Goal: Task Accomplishment & Management: Manage account settings

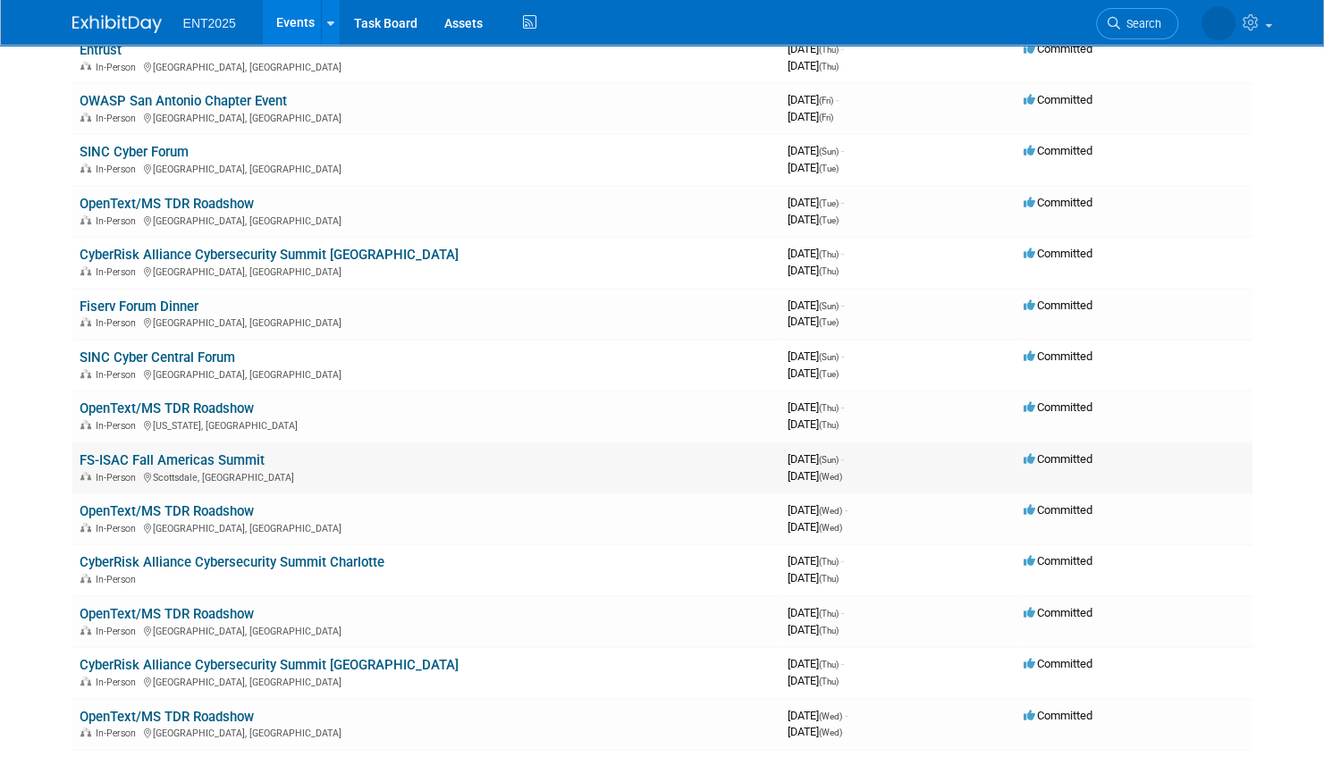
scroll to position [447, 0]
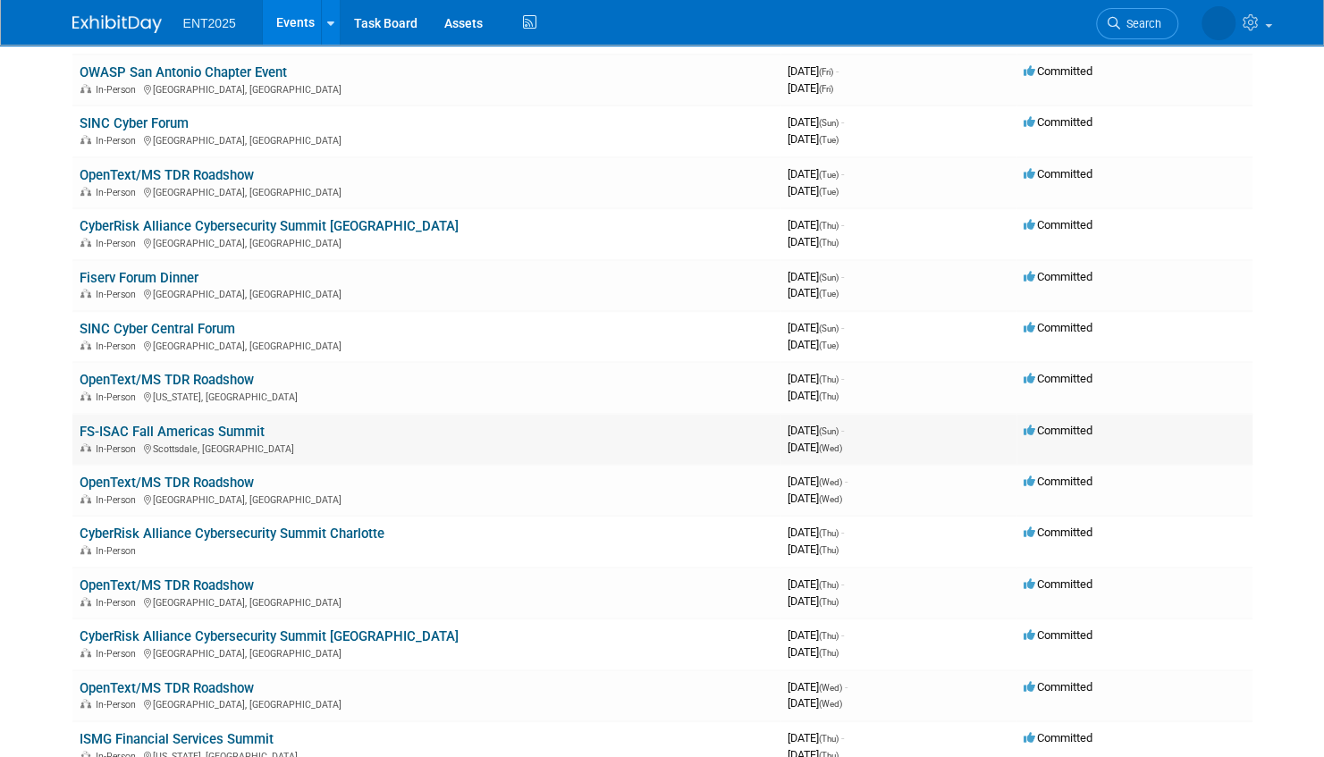
click at [202, 429] on link "FS-ISAC Fall Americas Summit" at bounding box center [172, 432] width 185 height 16
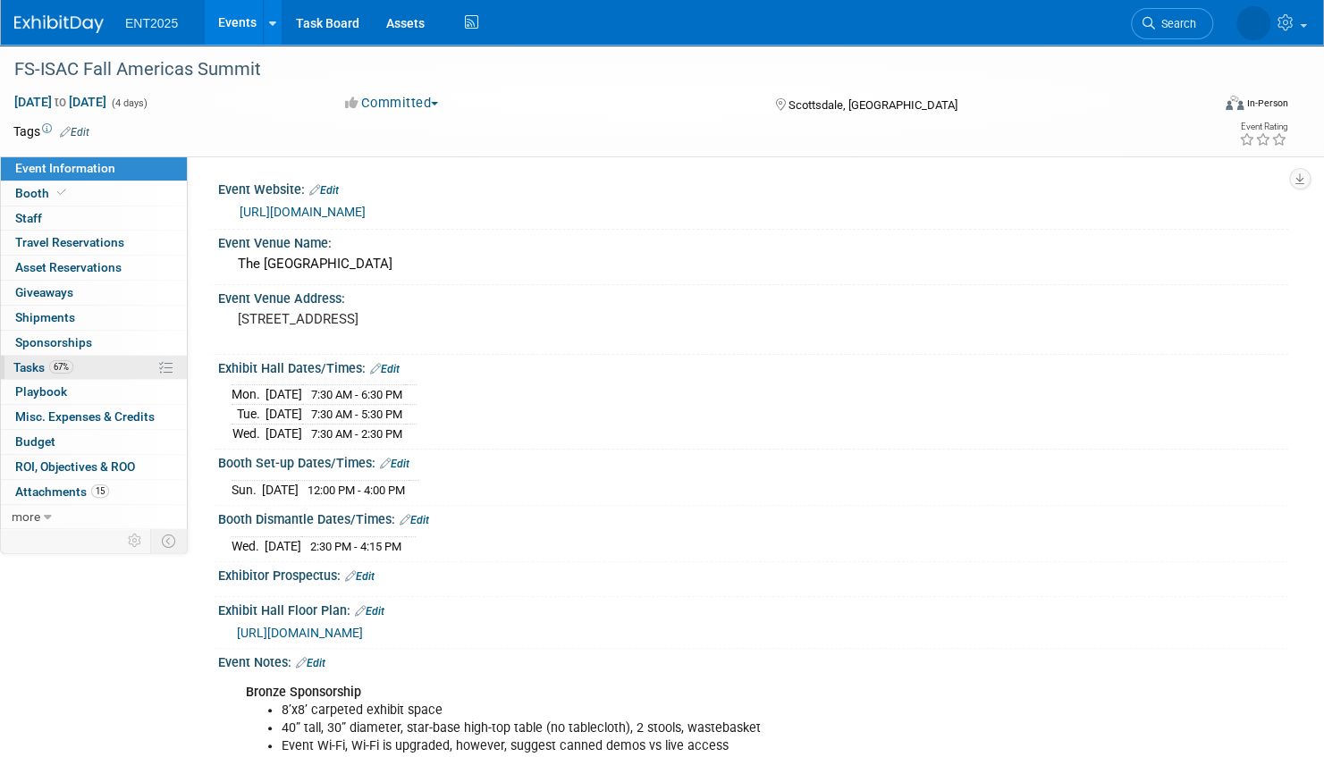
click at [127, 366] on link "67% Tasks 67%" at bounding box center [94, 368] width 186 height 24
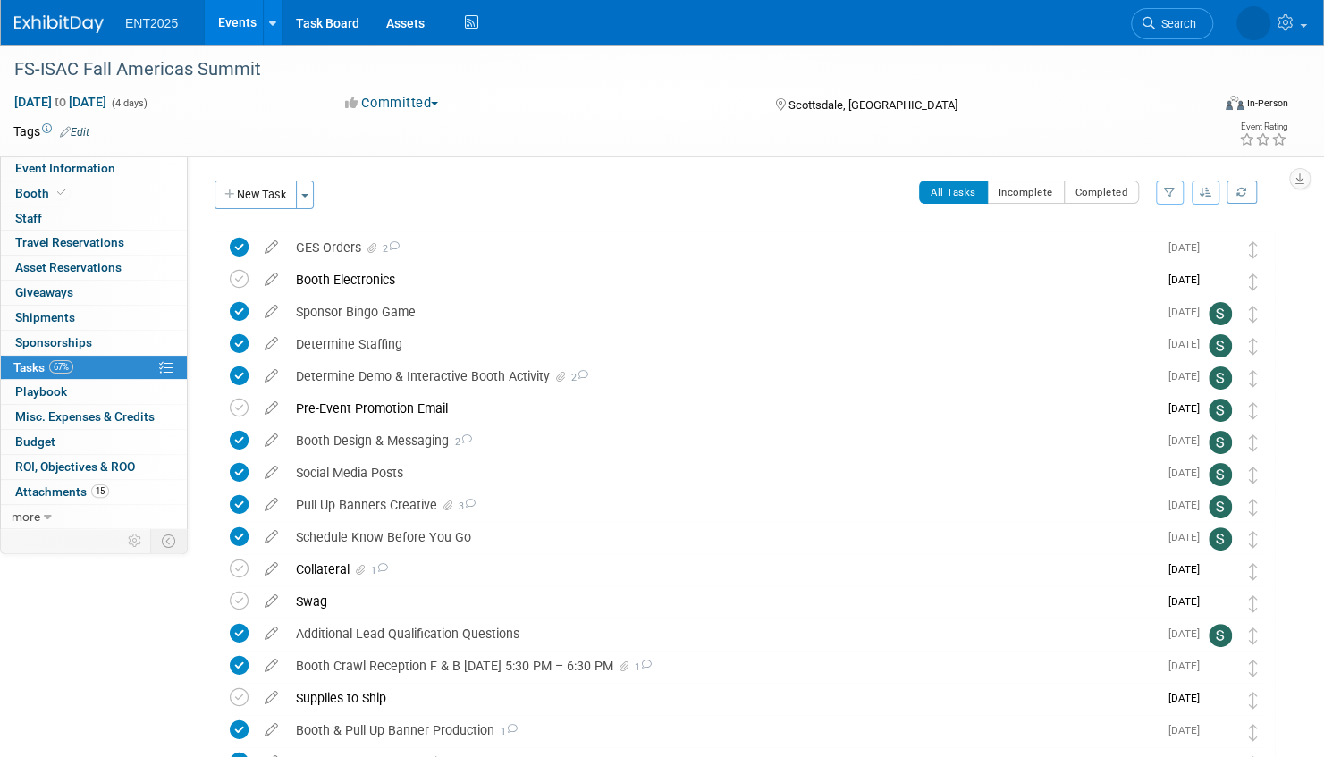
click at [1201, 192] on icon "button" at bounding box center [1205, 192] width 13 height 11
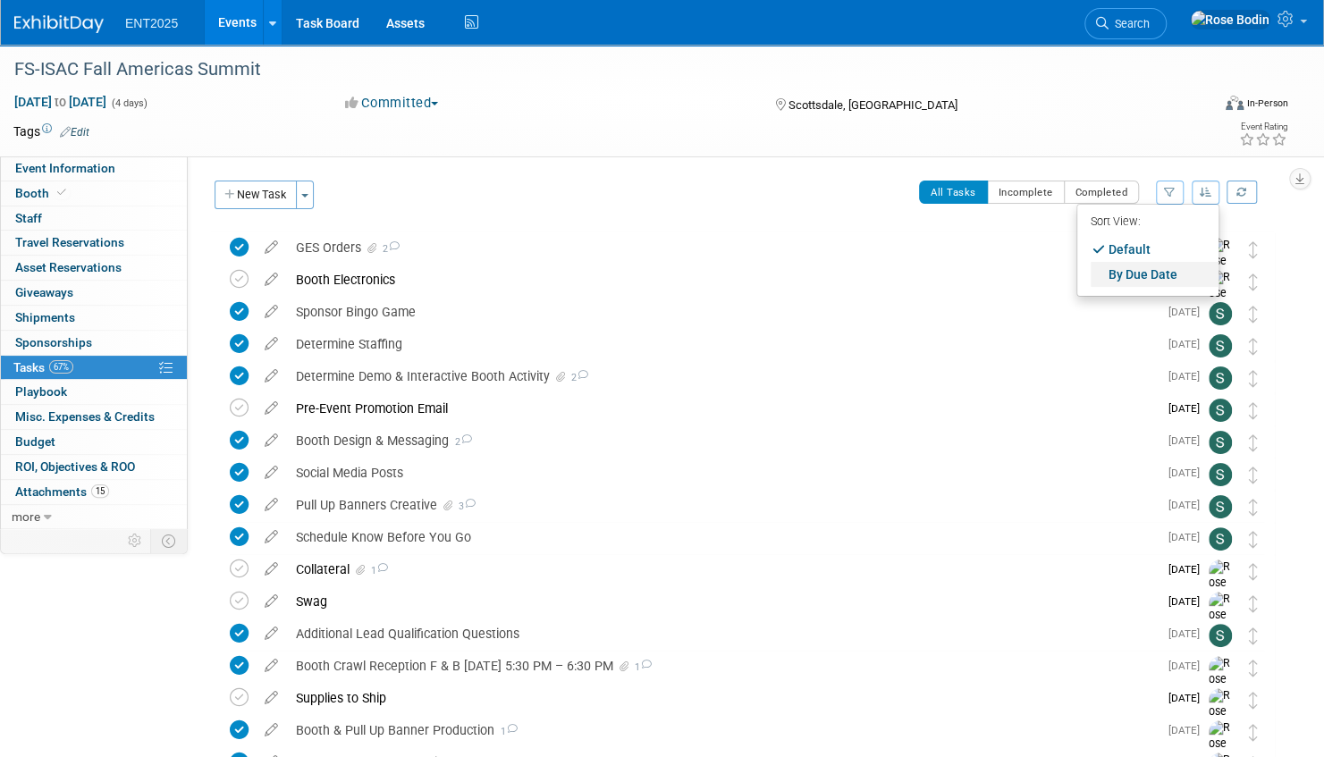
click at [1159, 276] on link "By Due Date" at bounding box center [1154, 274] width 128 height 25
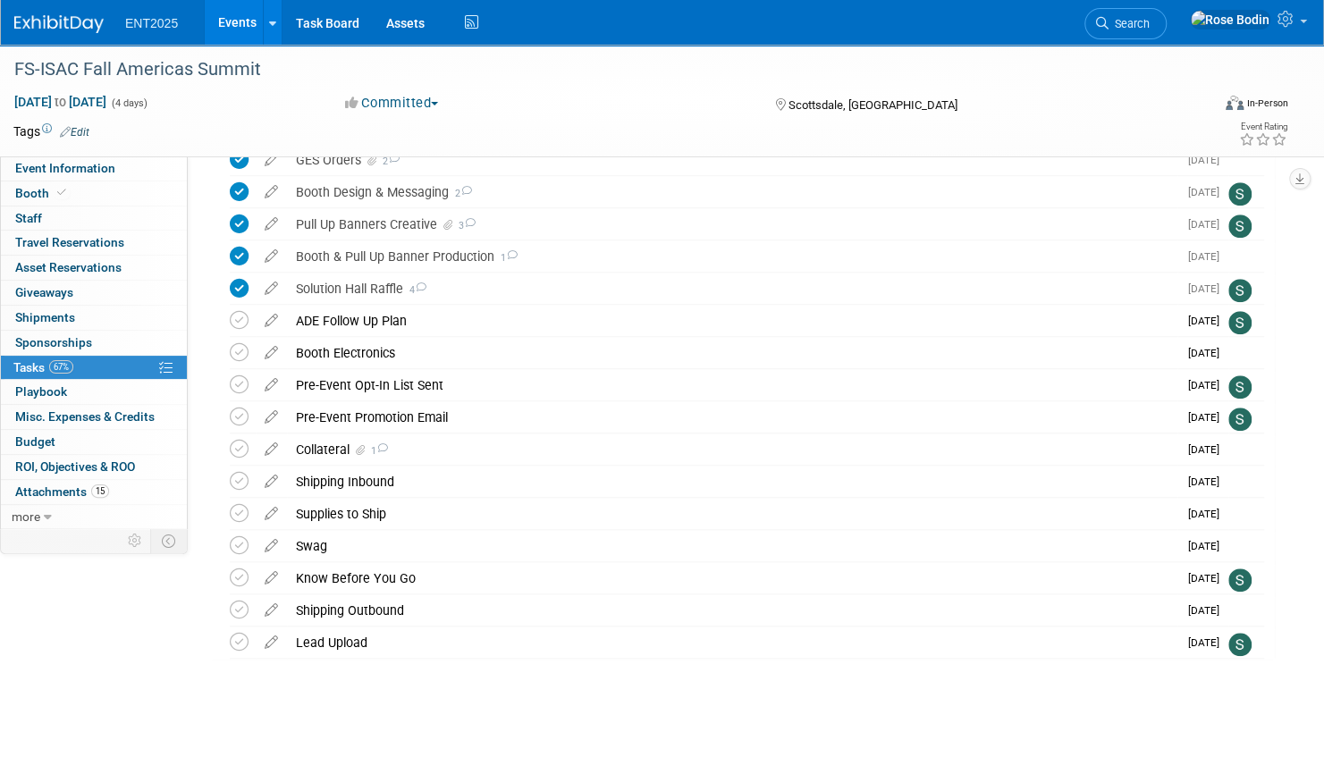
scroll to position [652, 0]
click at [270, 542] on icon at bounding box center [271, 541] width 31 height 22
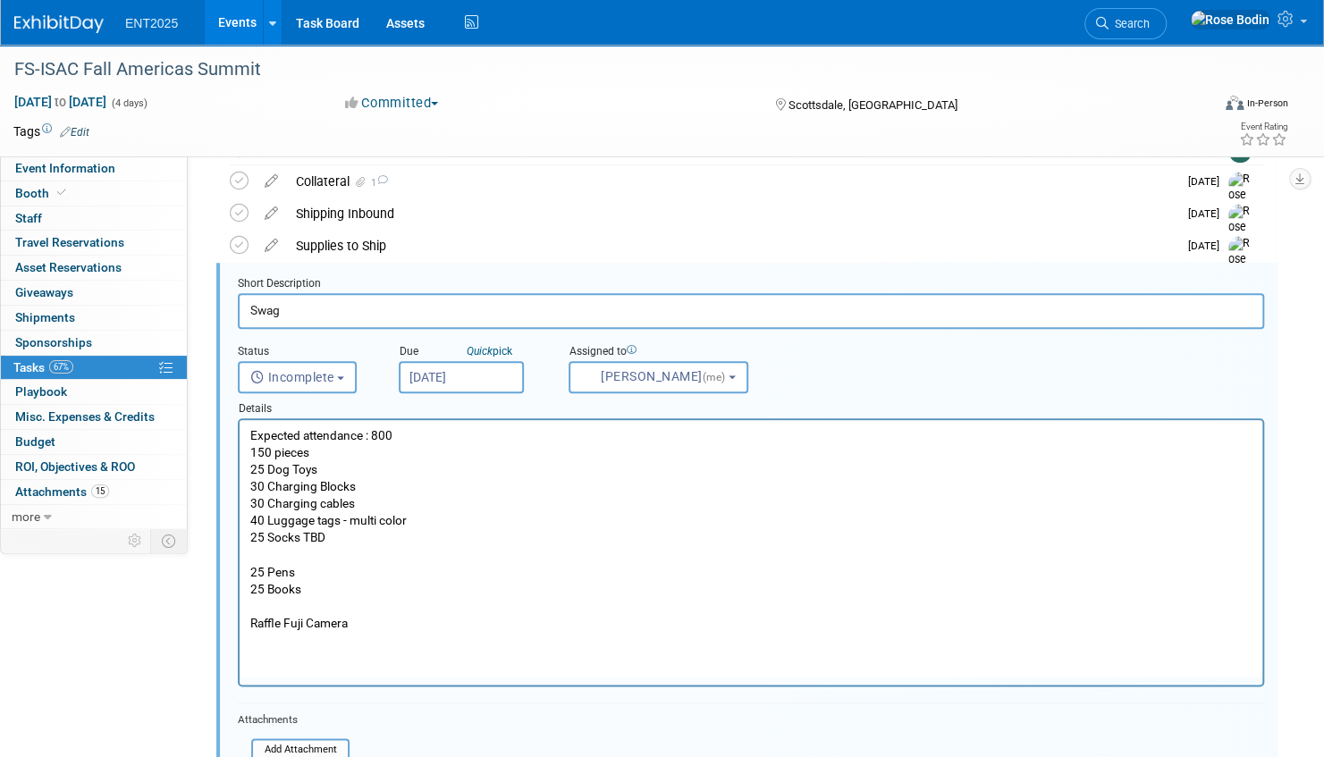
scroll to position [0, 0]
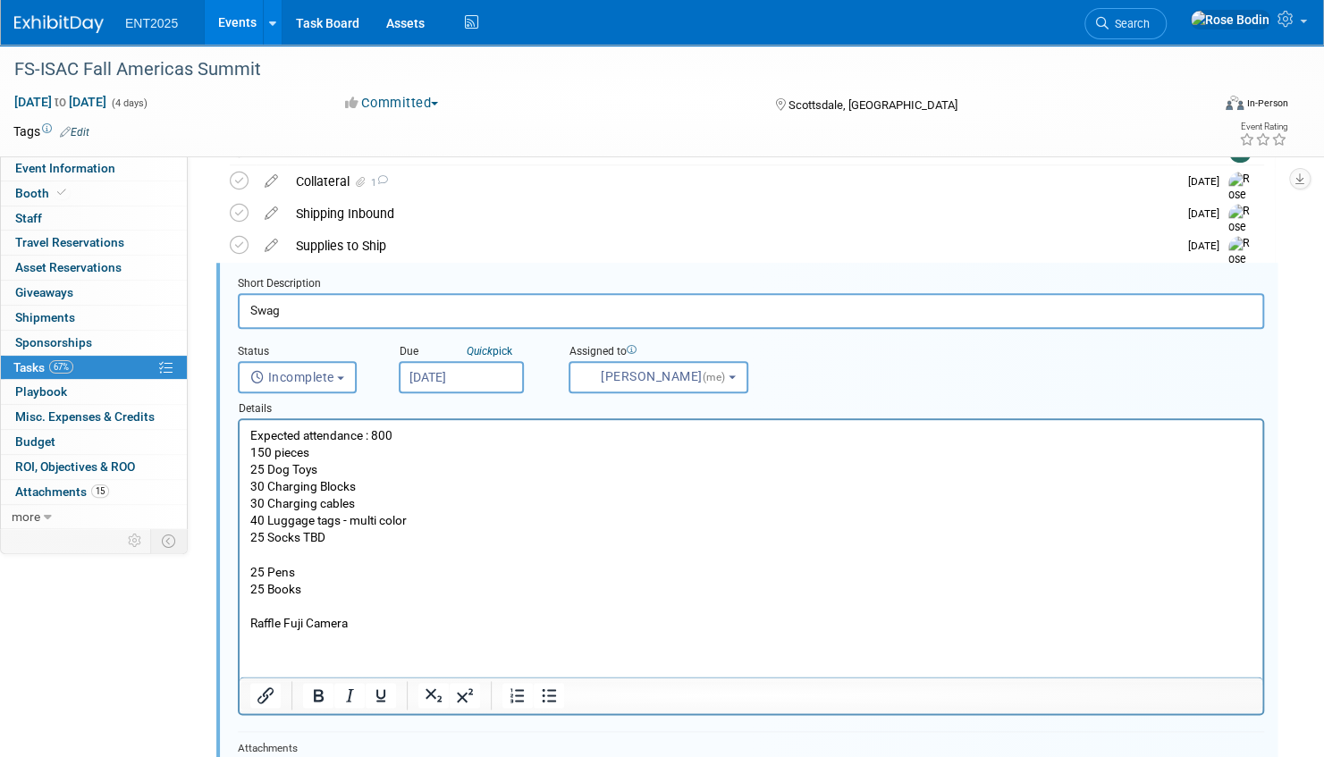
click at [366, 621] on p "Expected attendance : 800 150 pieces 25 Dog Toys 30 Charging Blocks 30 Charging…" at bounding box center [751, 529] width 1002 height 205
click at [379, 622] on p "Expected attendance : 800 150 pieces 25 Dog Toys 30 Charging Blocks 30 Charging…" at bounding box center [751, 529] width 1002 height 205
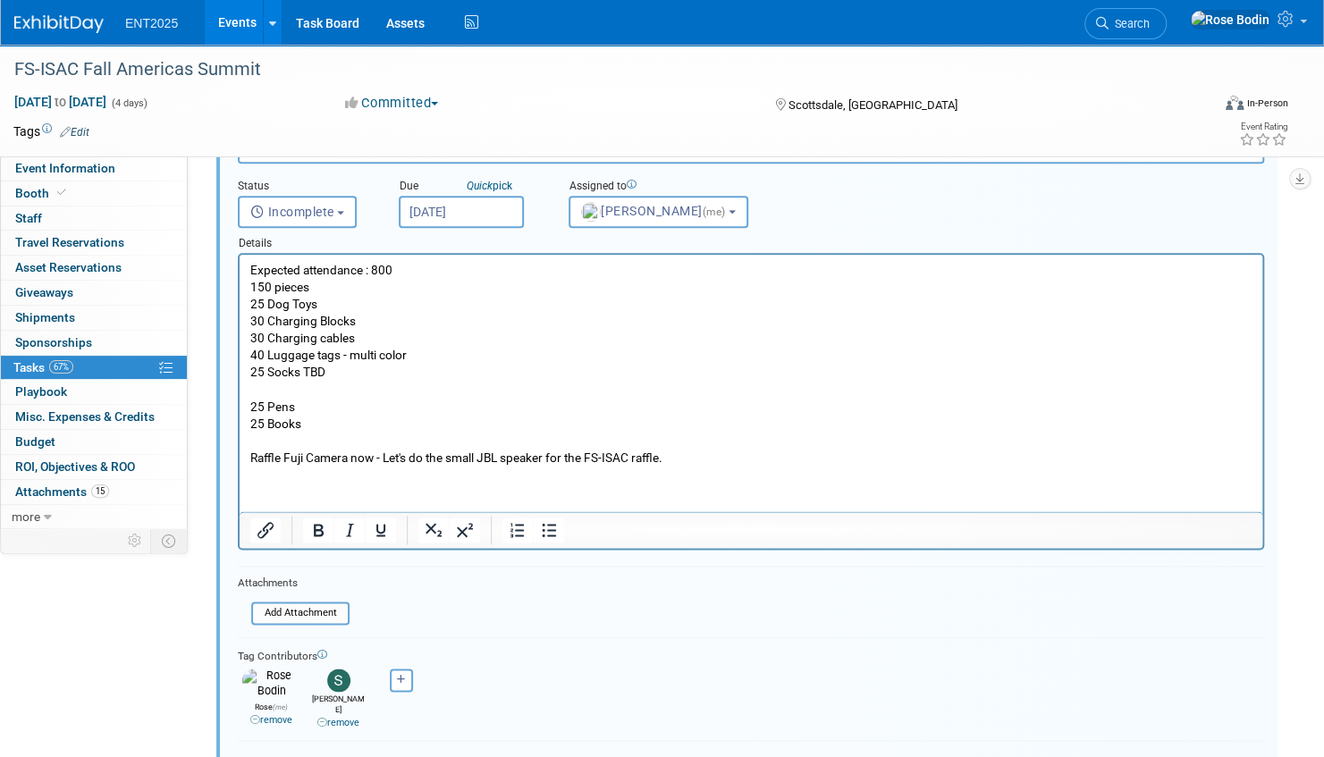
scroll to position [1098, 0]
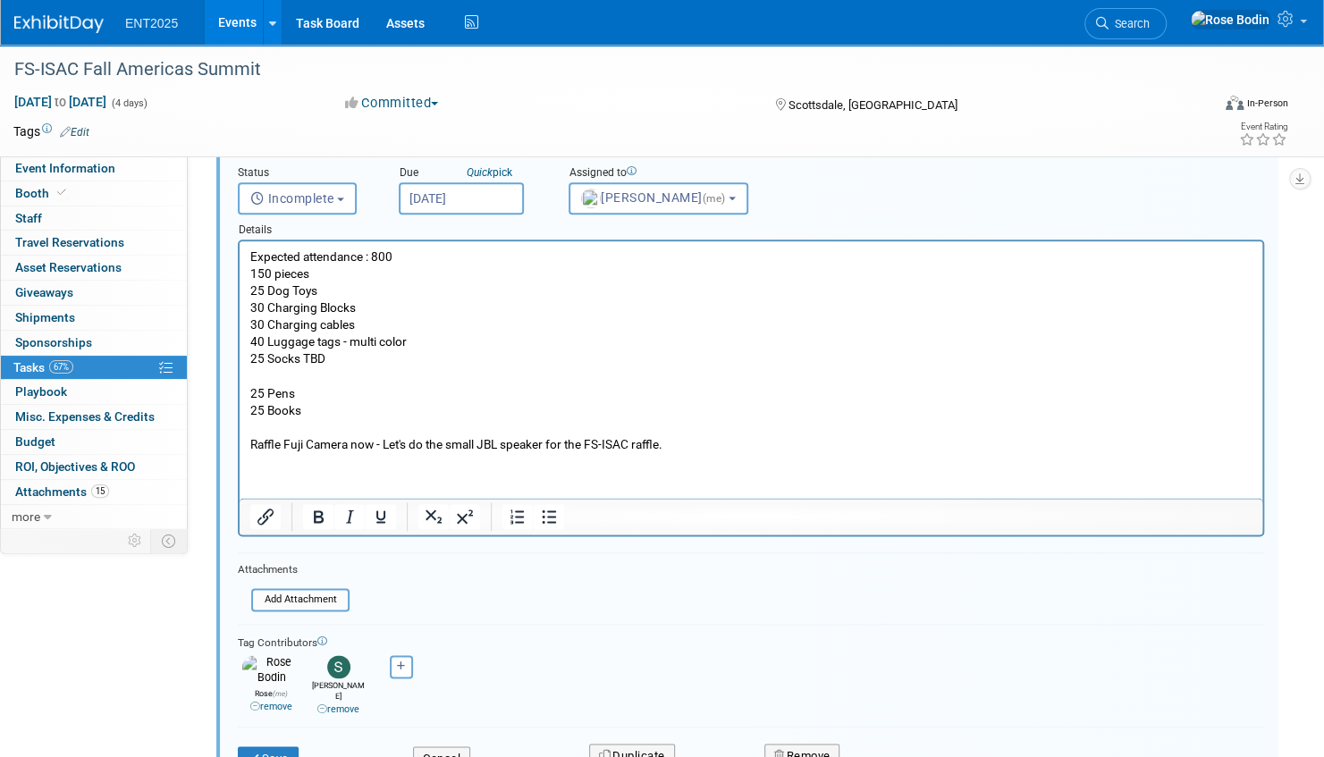
click at [272, 746] on button "Save" at bounding box center [268, 758] width 61 height 25
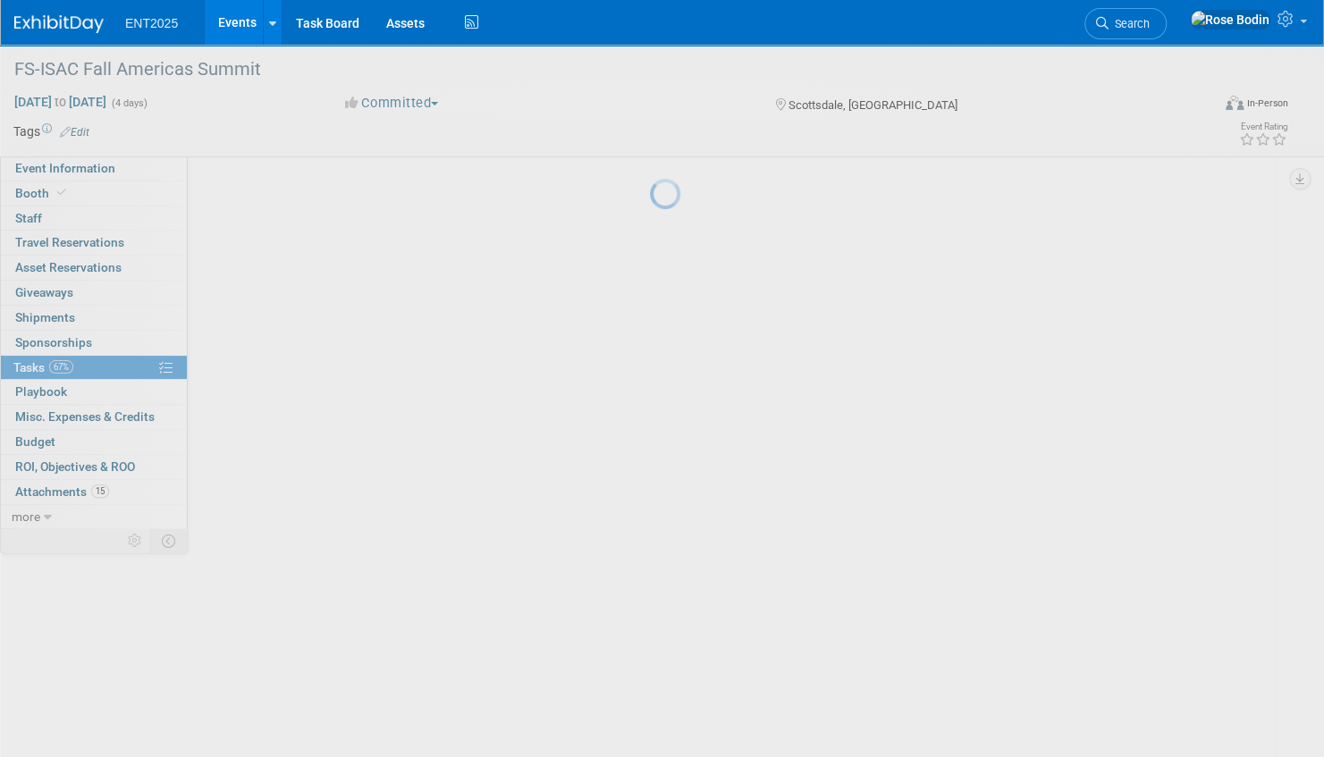
scroll to position [662, 0]
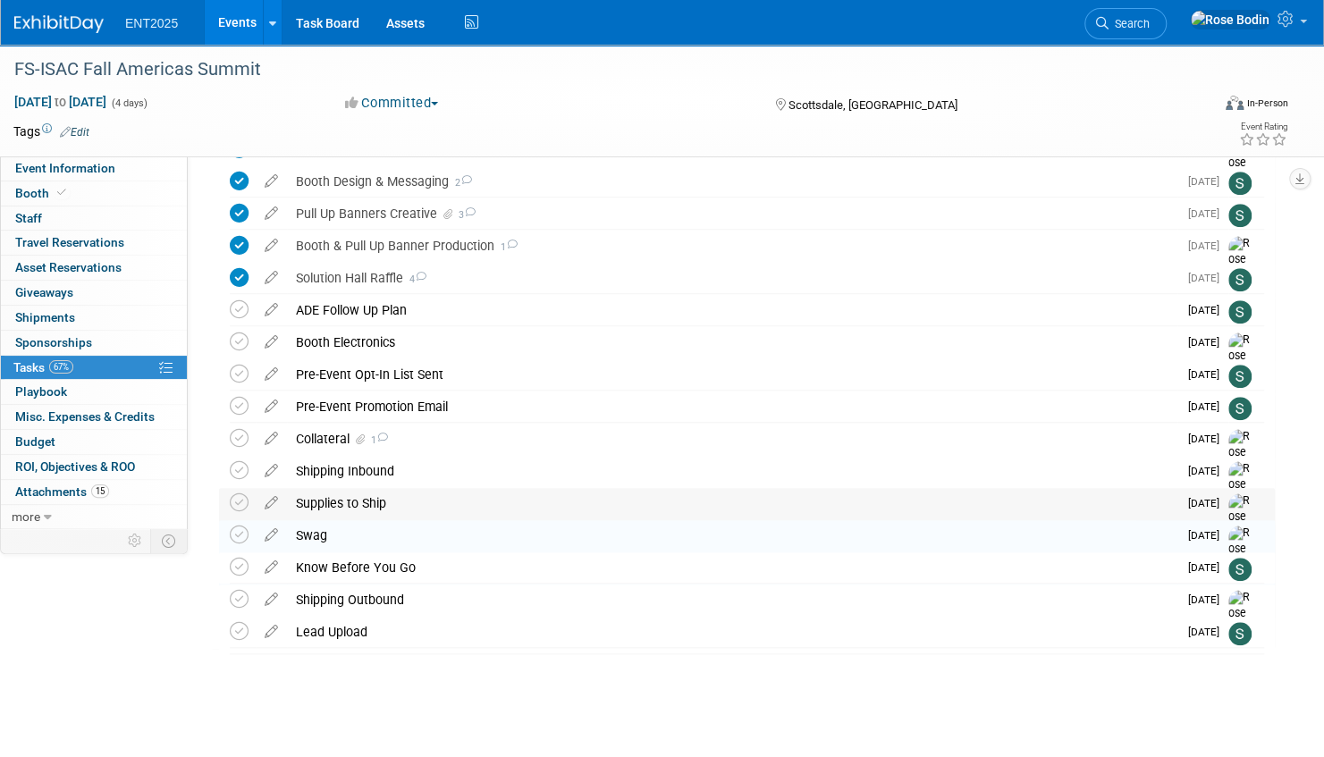
click at [610, 508] on div "Supplies to Ship" at bounding box center [732, 503] width 890 height 30
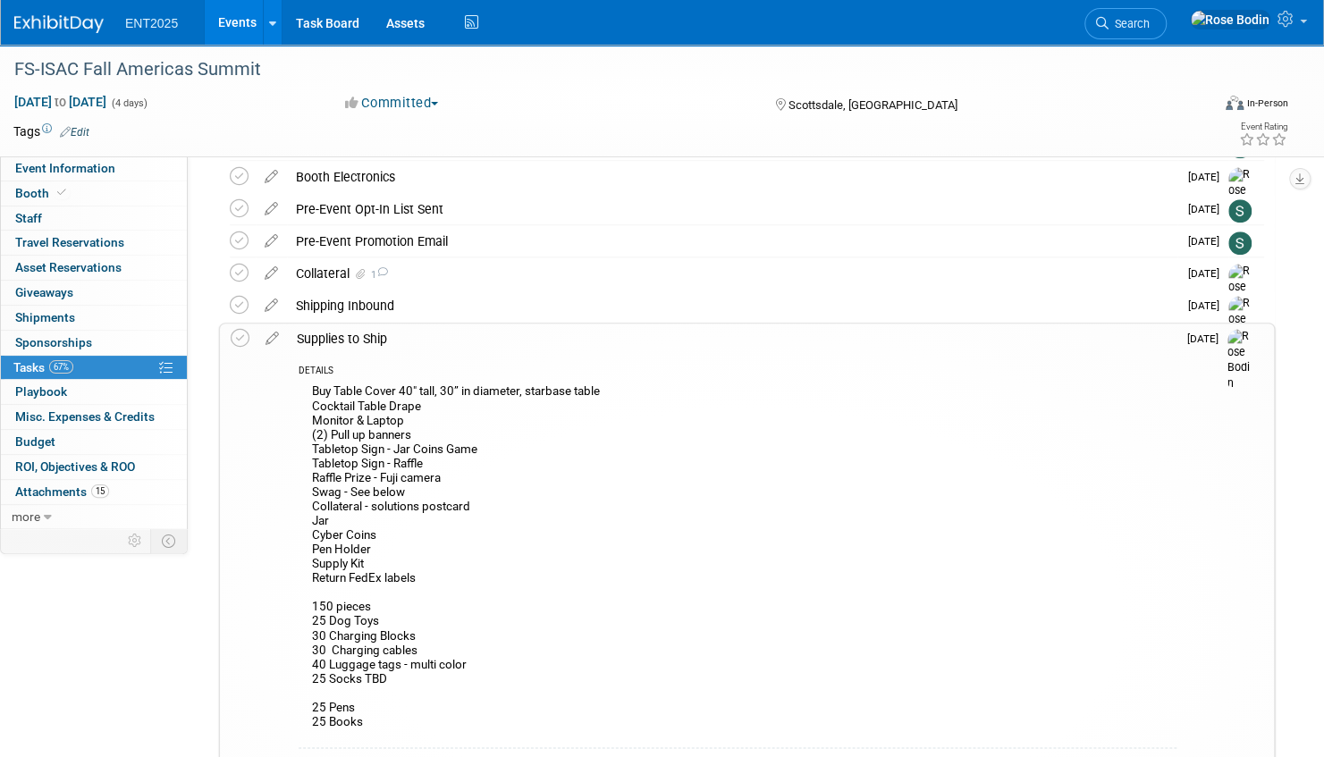
scroll to position [841, 0]
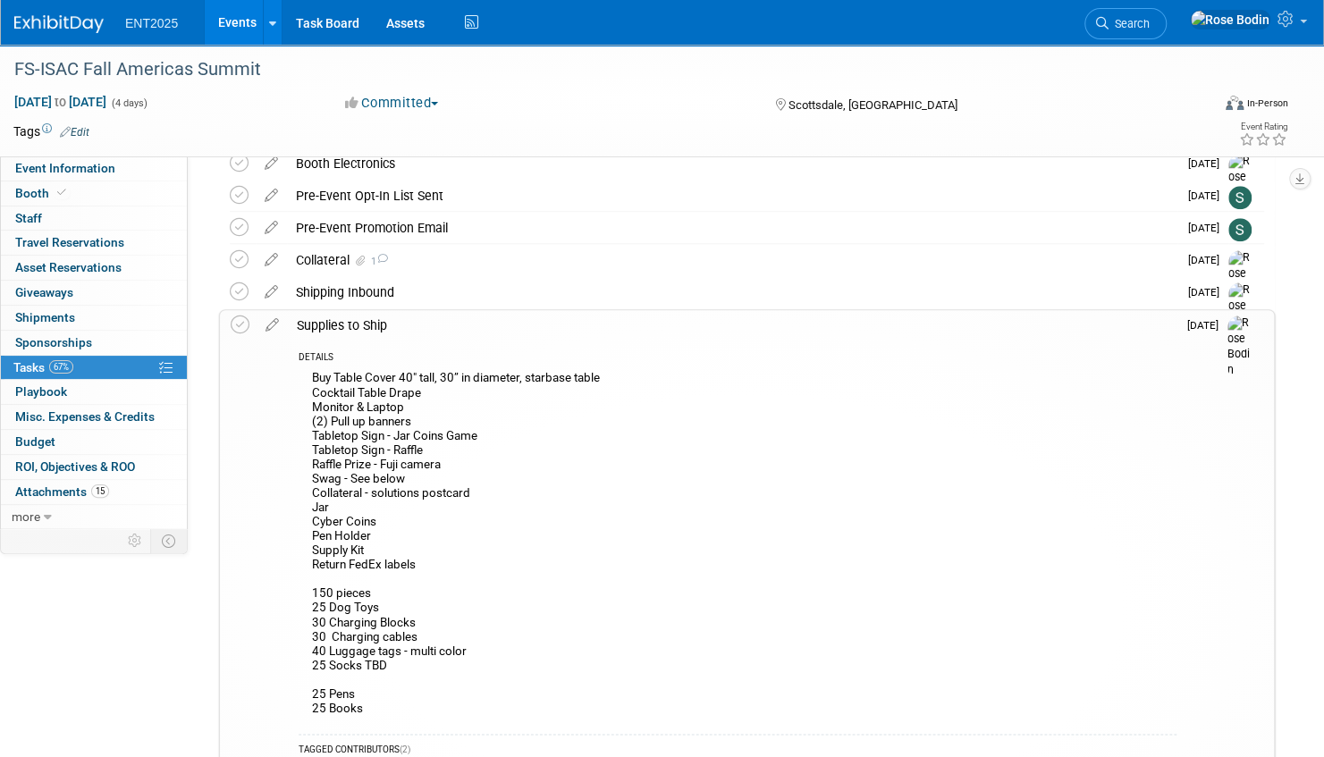
click at [445, 465] on div "Buy Table Cover 40" tall, 30” in diameter, starbase table Cocktail Table Drape …" at bounding box center [737, 545] width 878 height 358
click at [270, 324] on icon at bounding box center [271, 321] width 31 height 22
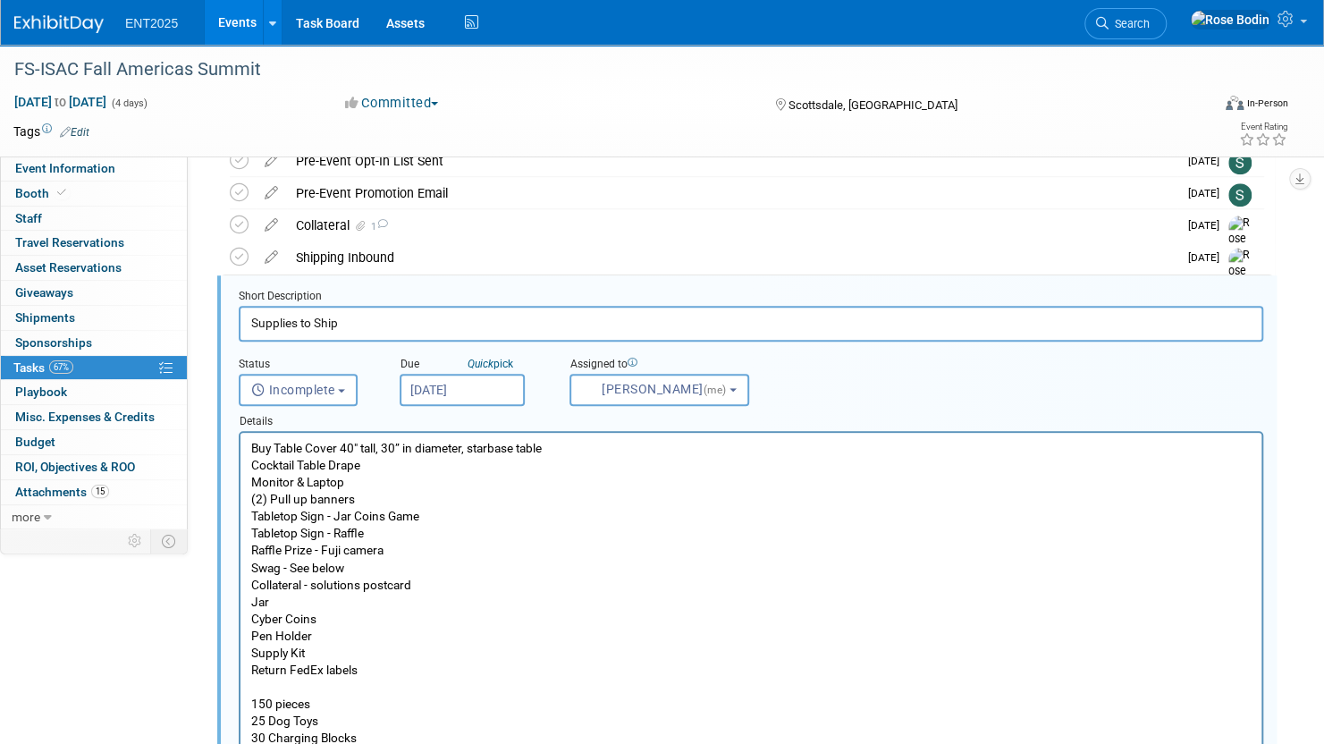
scroll to position [888, 0]
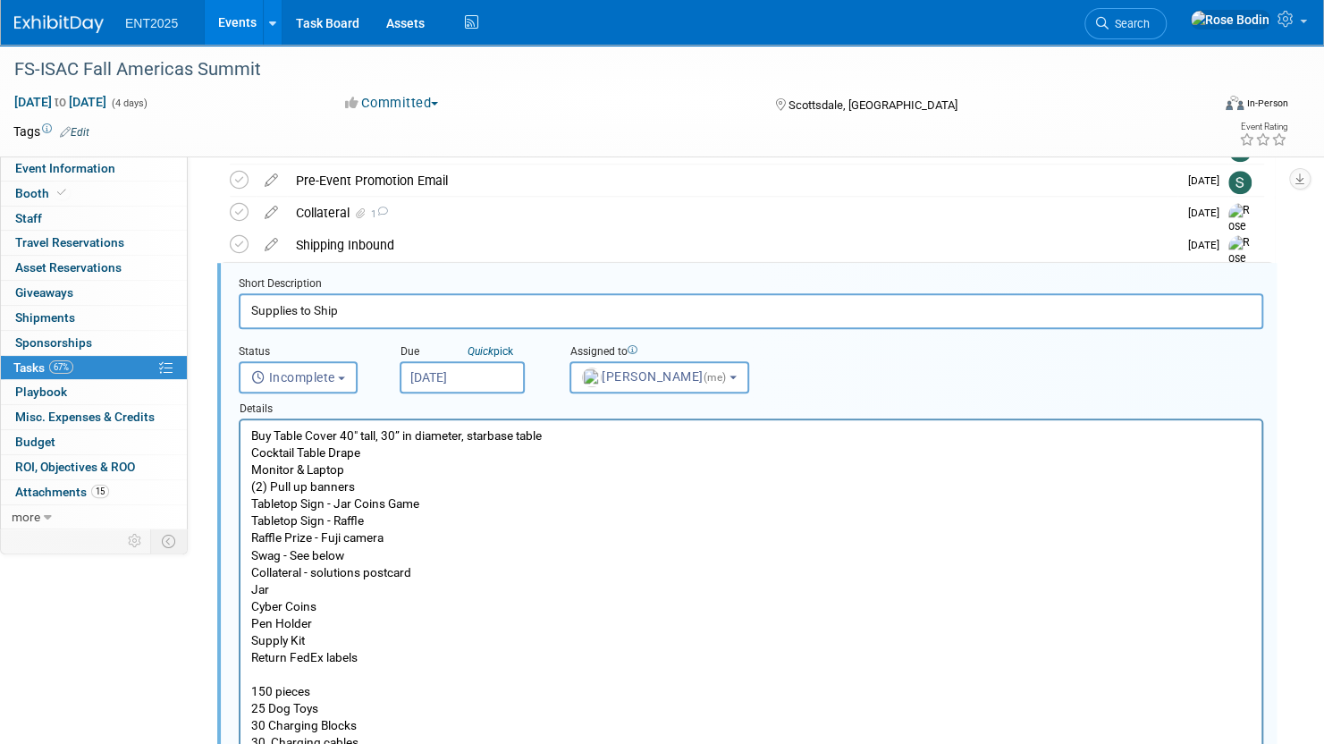
click at [393, 538] on p "Buy Table Cover 40" tall, 30” in diameter, starbase table Cocktail Table Drape …" at bounding box center [751, 631] width 1000 height 409
click at [388, 540] on p "Buy Table Cover 40" tall, 30” in diameter, starbase table Cocktail Table Drape …" at bounding box center [751, 631] width 1000 height 409
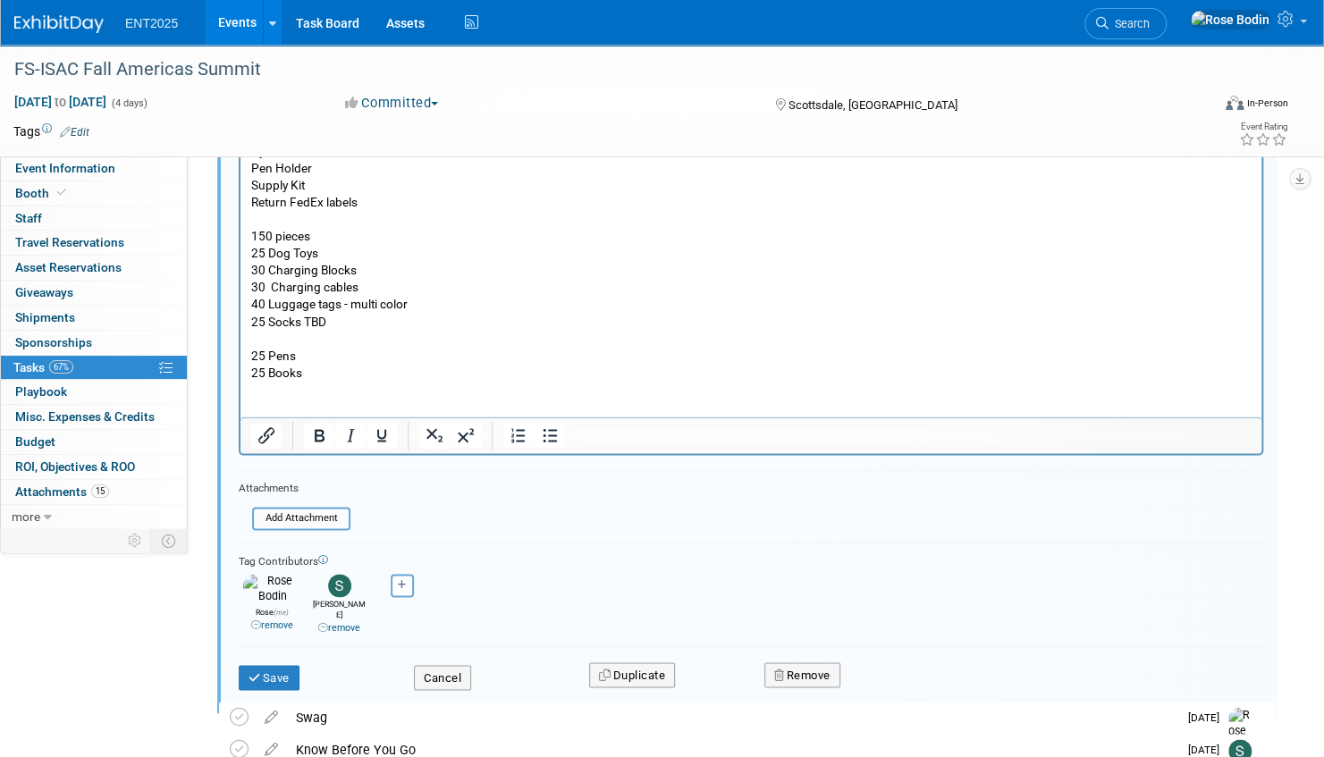
scroll to position [1358, 0]
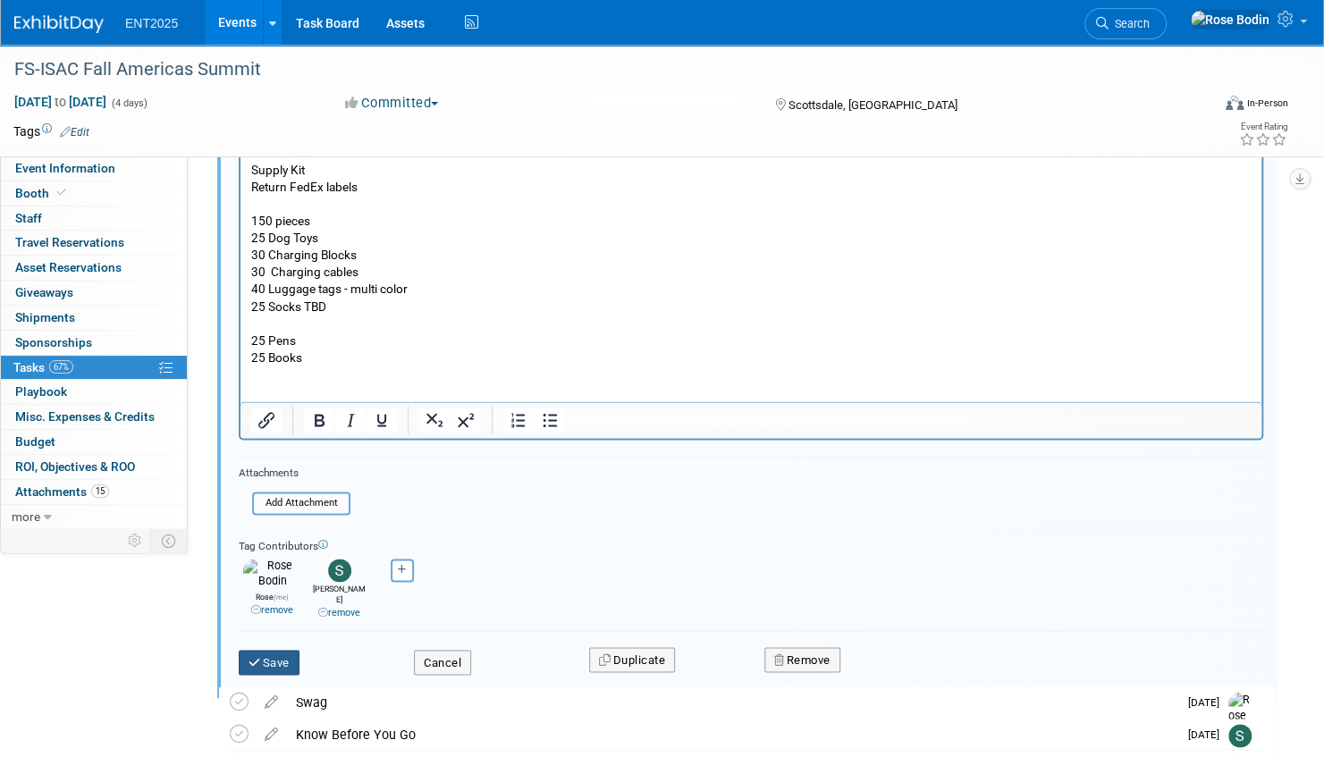
click at [269, 650] on button "Save" at bounding box center [269, 662] width 61 height 25
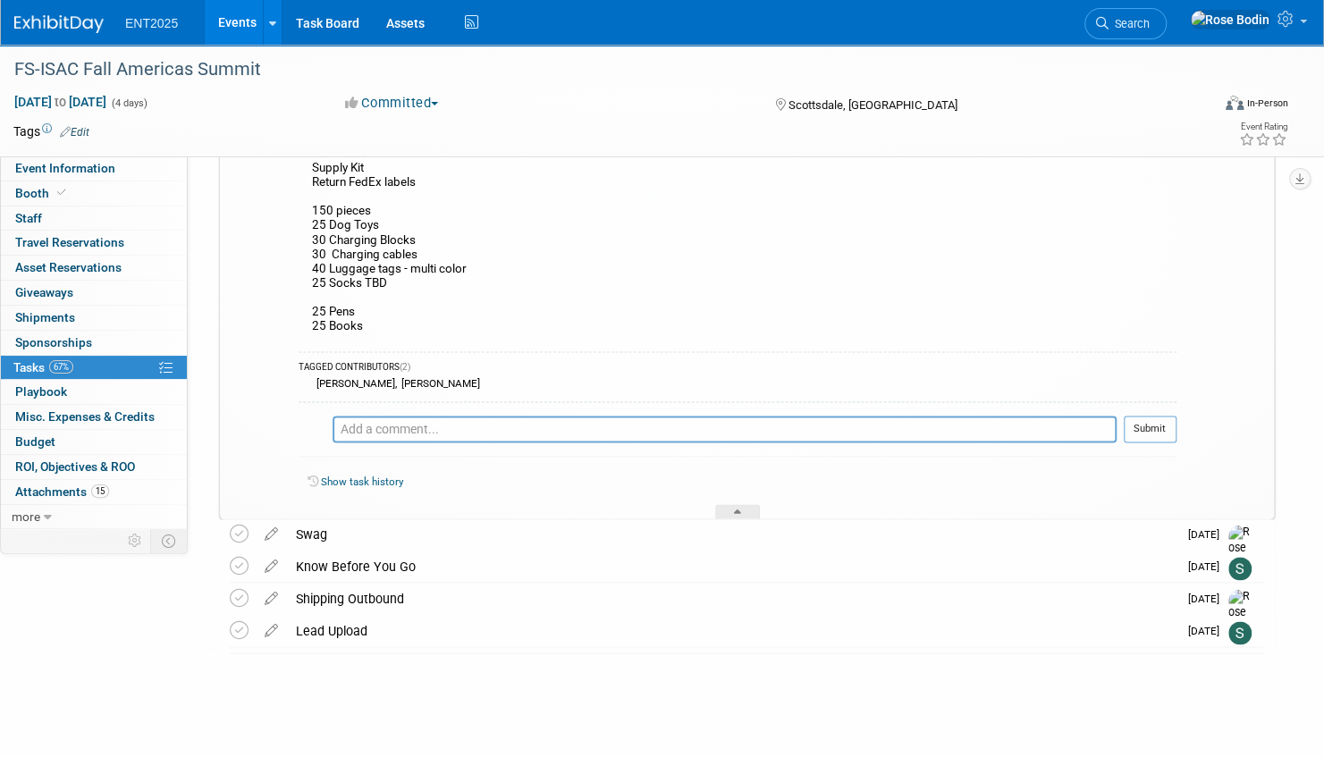
scroll to position [1223, 0]
click at [743, 509] on div at bounding box center [737, 512] width 45 height 15
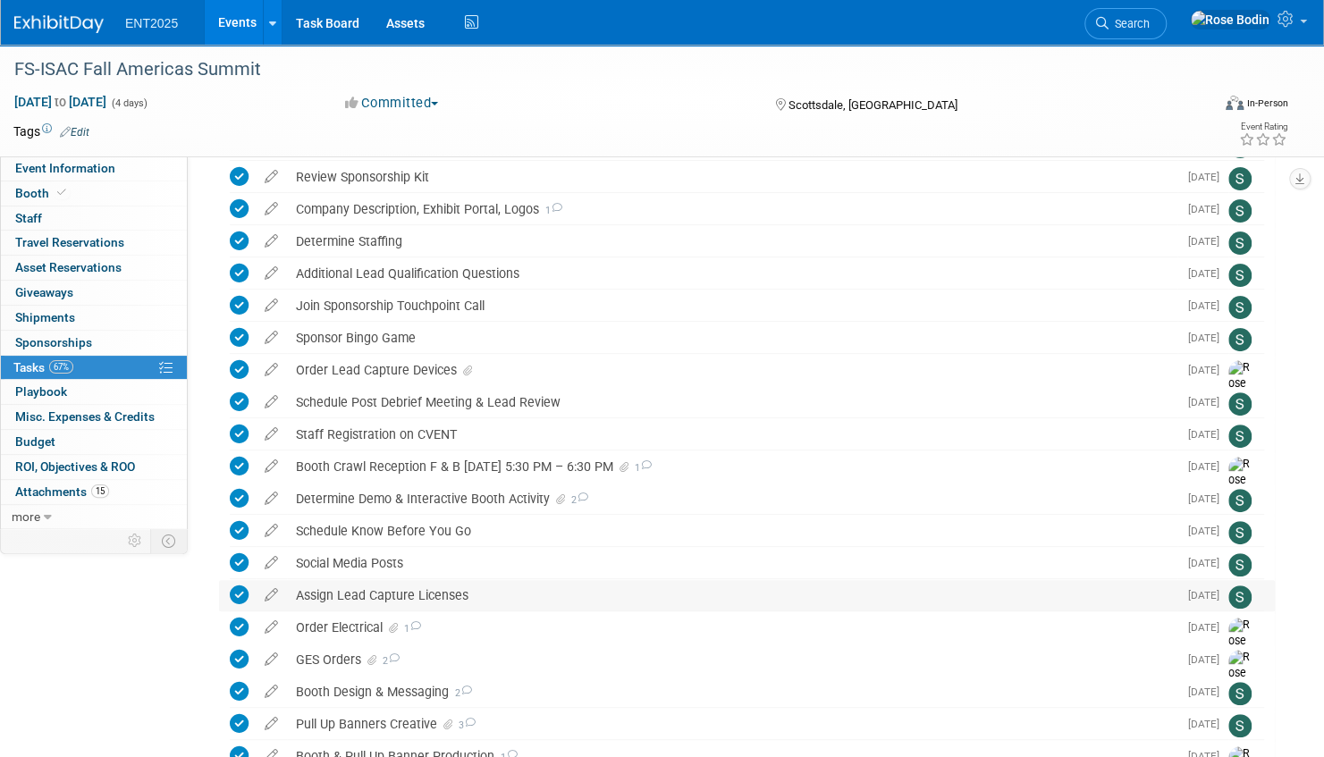
scroll to position [0, 0]
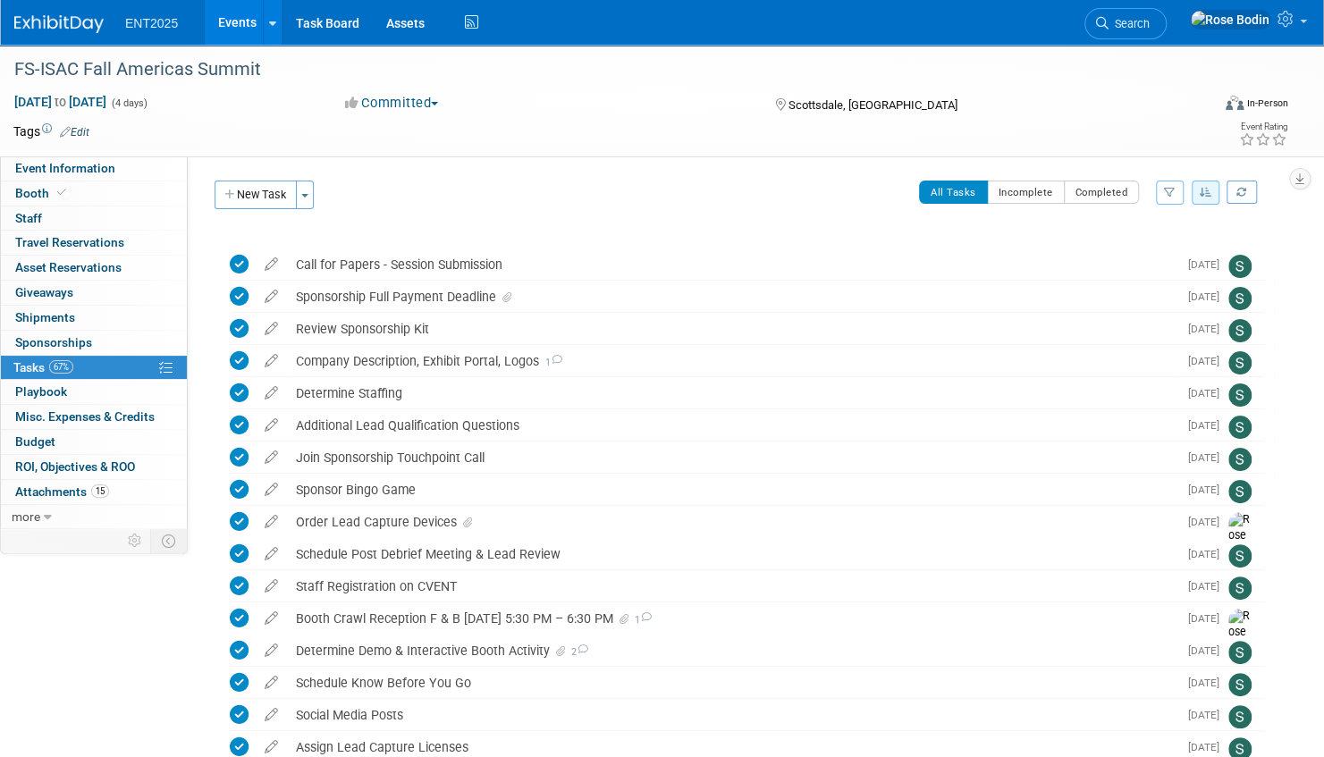
click at [234, 22] on link "Events" at bounding box center [237, 22] width 65 height 45
